Goal: Task Accomplishment & Management: Manage account settings

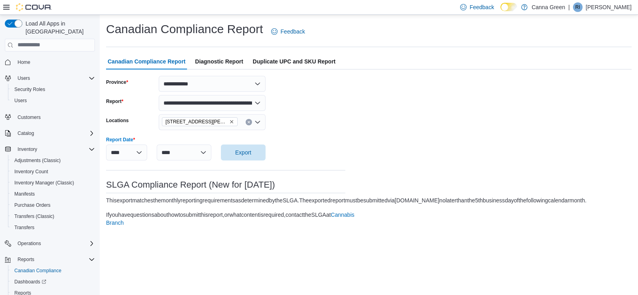
select select "**********"
select select "****"
click at [619, 5] on p "[PERSON_NAME]" at bounding box center [609, 7] width 46 height 10
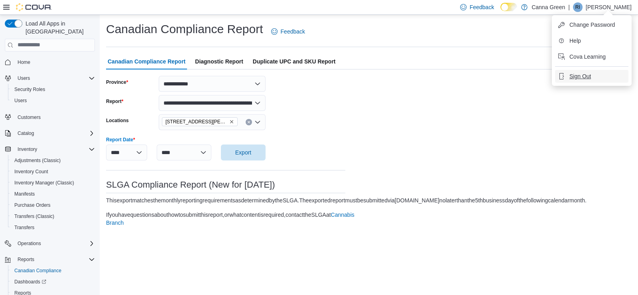
click at [580, 75] on span "Sign Out" at bounding box center [581, 76] width 22 height 8
